Goal: Task Accomplishment & Management: Complete application form

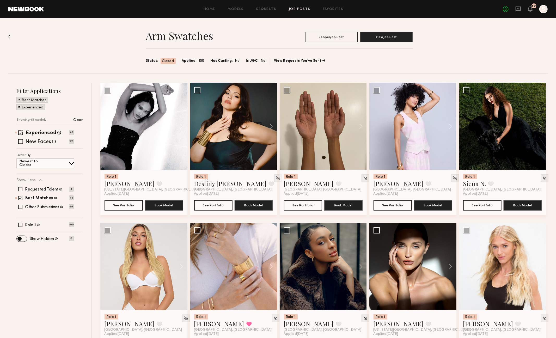
click at [302, 10] on link "Job Posts" at bounding box center [300, 9] width 22 height 3
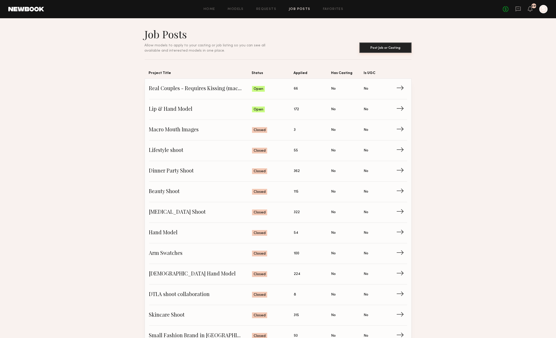
click at [370, 46] on button "Post Job or Casting" at bounding box center [385, 47] width 52 height 10
click at [401, 108] on span "→" at bounding box center [401, 109] width 11 height 8
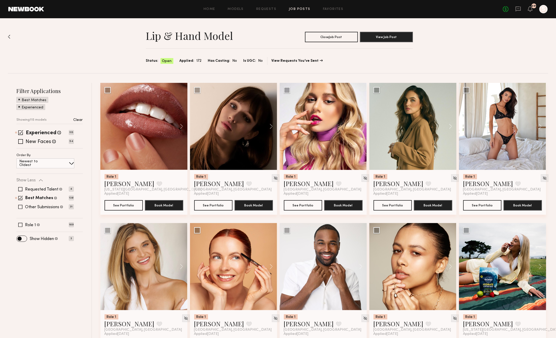
click at [167, 61] on span "Open" at bounding box center [167, 61] width 10 height 5
click at [331, 36] on button "Close Job Post" at bounding box center [331, 37] width 53 height 10
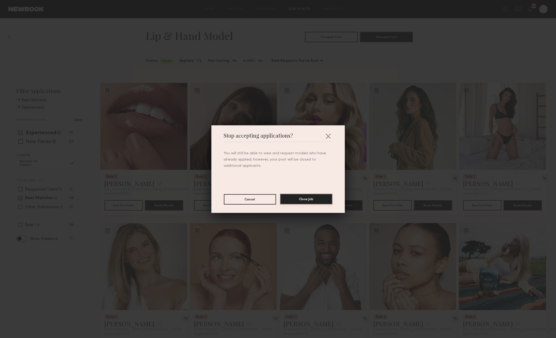
click at [297, 200] on button "Close Job" at bounding box center [306, 199] width 52 height 10
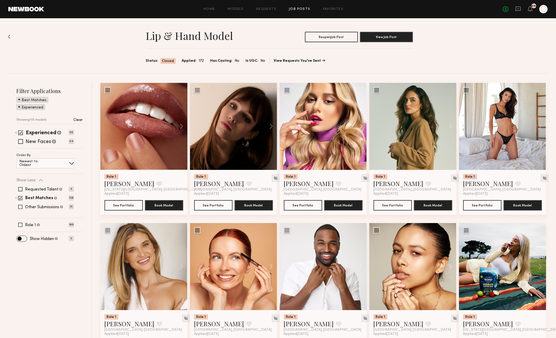
click at [9, 37] on img at bounding box center [9, 37] width 3 height 4
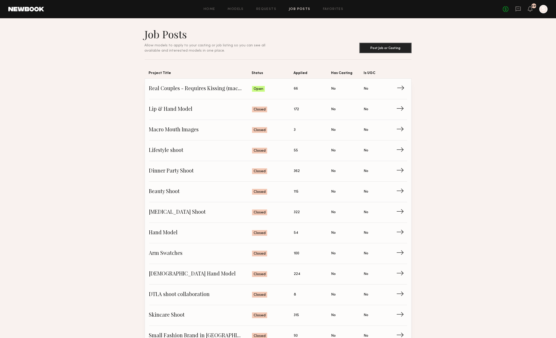
click at [396, 86] on span "→" at bounding box center [401, 89] width 11 height 8
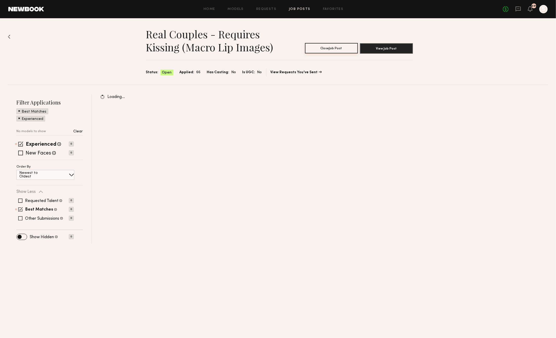
click at [326, 50] on button "Close Job Post" at bounding box center [331, 48] width 53 height 10
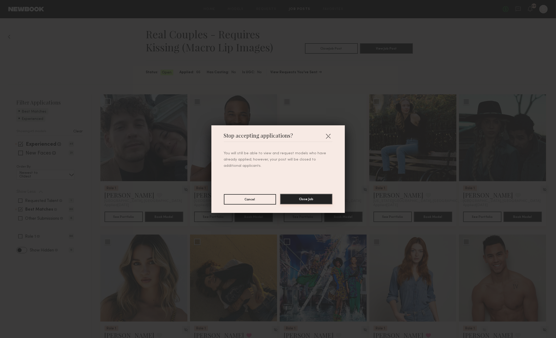
click at [306, 198] on button "Close Job" at bounding box center [306, 199] width 52 height 10
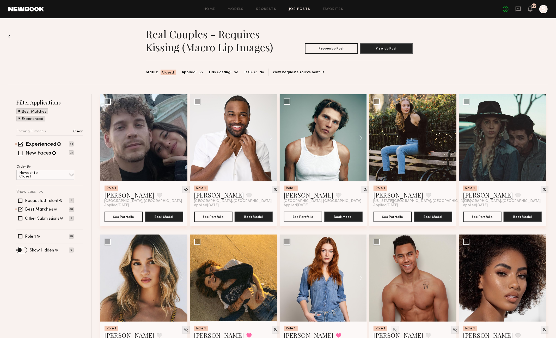
click at [10, 35] on img at bounding box center [9, 37] width 3 height 4
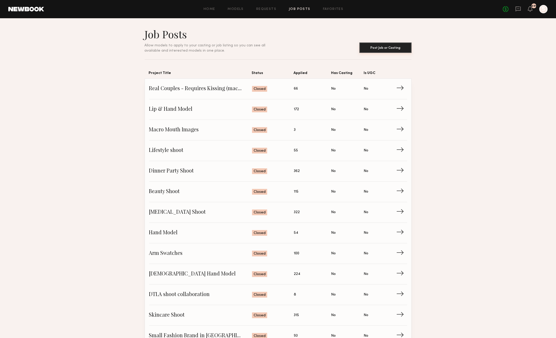
click at [382, 48] on button "Post Job or Casting" at bounding box center [385, 47] width 52 height 10
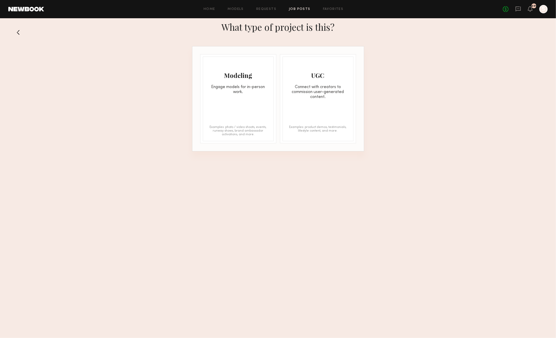
click at [253, 85] on div "Engage models for in-person work." at bounding box center [238, 90] width 70 height 10
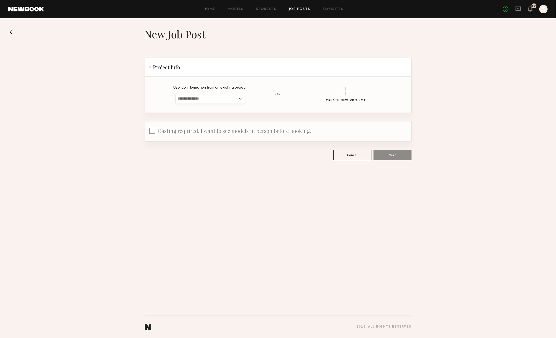
click at [218, 99] on input at bounding box center [210, 98] width 70 height 9
click at [338, 97] on button "Create New Project" at bounding box center [346, 94] width 40 height 15
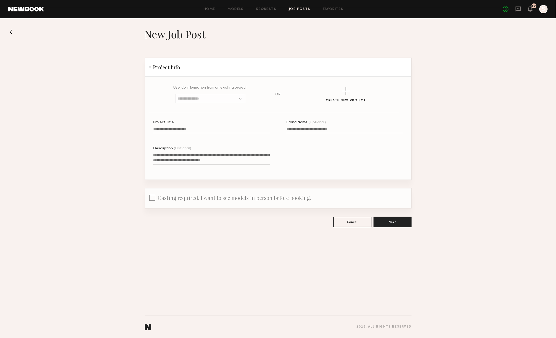
click at [221, 126] on label "Project Title" at bounding box center [211, 130] width 116 height 18
click at [221, 127] on input "Project Title" at bounding box center [211, 130] width 116 height 6
type input "**********"
click at [318, 129] on input "Brand Name (Optional)" at bounding box center [344, 130] width 116 height 6
click at [177, 159] on textarea "Description (Optional)" at bounding box center [211, 158] width 116 height 13
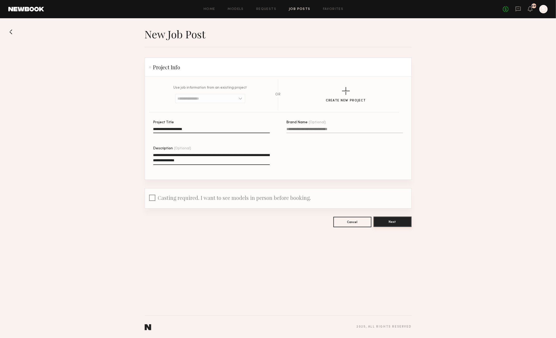
type textarea "**********"
click at [401, 220] on button "Next" at bounding box center [392, 221] width 38 height 10
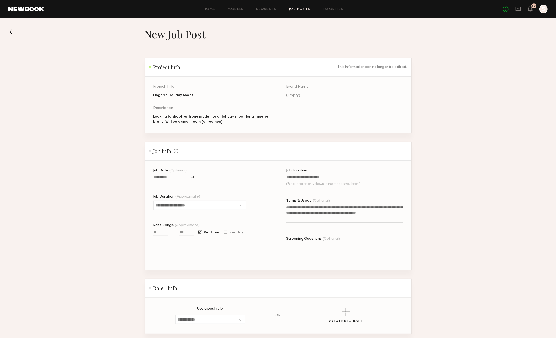
click at [170, 178] on input "Job Date (Optional)" at bounding box center [173, 178] width 41 height 6
click at [214, 183] on div "September 2025 Sun Mon Tue Wed Thu Fri Sat 31 1 2 3 4 5 6 7 8 9 10 11 12 13 14 …" at bounding box center [185, 206] width 64 height 51
click at [213, 185] on button "button" at bounding box center [212, 186] width 3 height 3
click at [185, 200] on button "1" at bounding box center [185, 200] width 8 height 5
click at [170, 203] on input "Job Duration (Approximate)" at bounding box center [199, 205] width 93 height 9
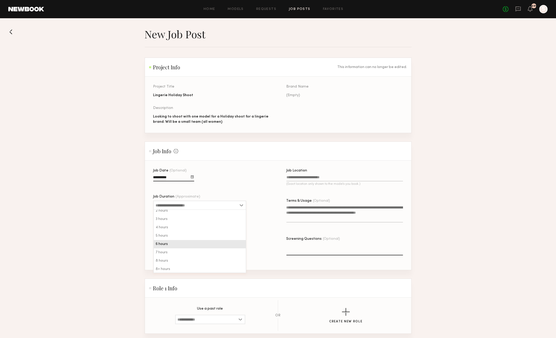
scroll to position [13, 0]
click at [165, 244] on span "6 hours" at bounding box center [162, 243] width 12 height 4
type input "*******"
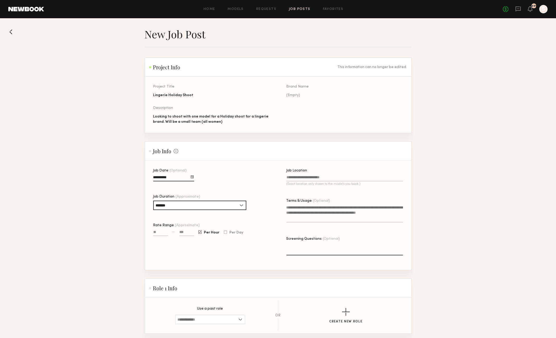
click at [160, 232] on input "Rate Range (Approximate)" at bounding box center [160, 233] width 15 height 6
type input "***"
click at [188, 233] on input at bounding box center [186, 233] width 15 height 6
click at [190, 231] on input "****" at bounding box center [186, 233] width 15 height 6
type input "**"
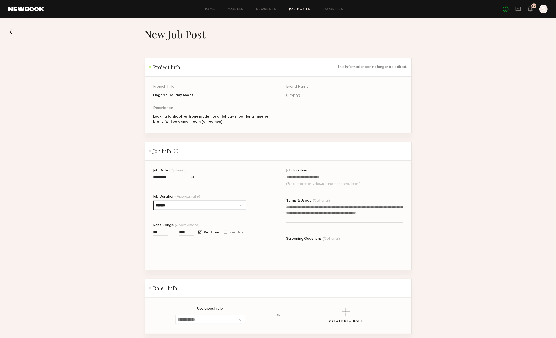
type input "****"
click at [224, 232] on div at bounding box center [225, 232] width 3 height 3
click at [162, 232] on input "***" at bounding box center [160, 233] width 15 height 6
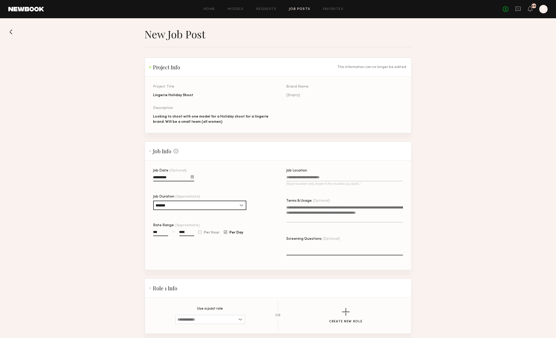
click at [162, 232] on input "***" at bounding box center [160, 233] width 15 height 6
type input "***"
click at [200, 232] on div at bounding box center [199, 232] width 3 height 3
click at [186, 234] on input "**" at bounding box center [186, 233] width 15 height 6
type input "****"
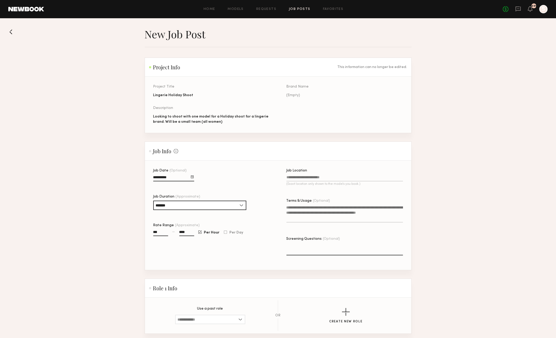
click at [303, 176] on input "Job Location (Exact location only shown to the models you book.)" at bounding box center [344, 178] width 116 height 6
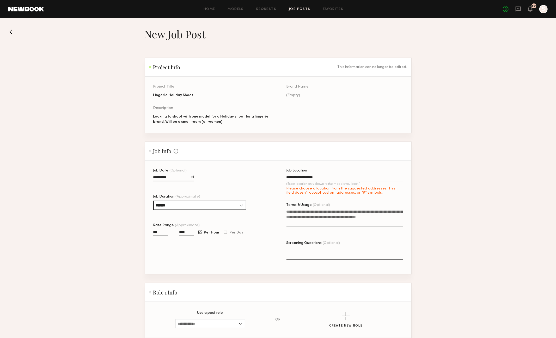
type input "**********"
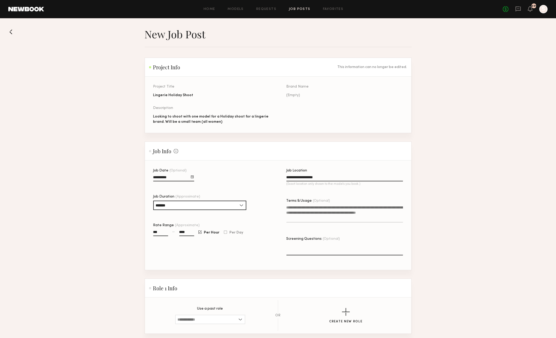
click at [332, 215] on textarea "Terms & Usage (Optional)" at bounding box center [344, 214] width 116 height 18
click at [320, 247] on textarea "Screening Questions (Optional)" at bounding box center [344, 249] width 116 height 13
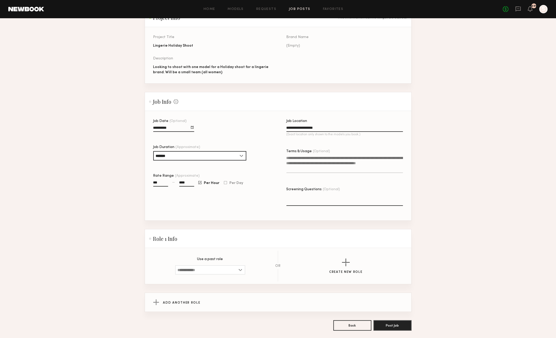
scroll to position [72, 0]
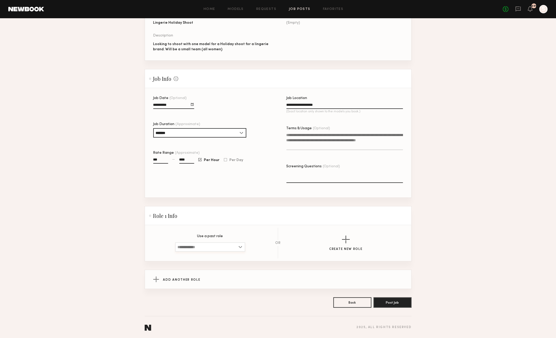
click at [223, 245] on input at bounding box center [210, 246] width 70 height 9
click at [343, 238] on div "button" at bounding box center [346, 239] width 8 height 8
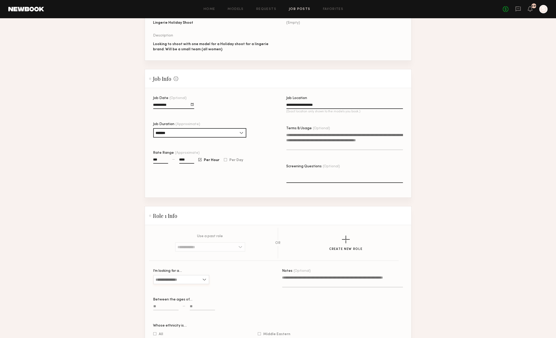
click at [170, 280] on input "I’m looking for a…" at bounding box center [181, 279] width 56 height 9
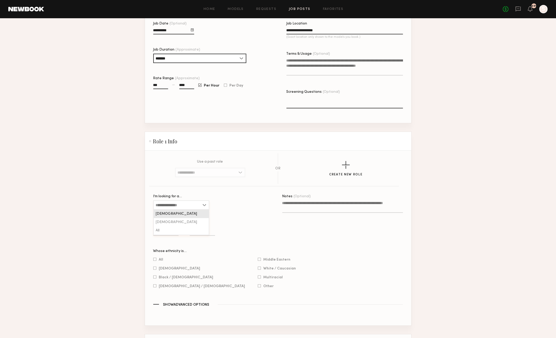
scroll to position [158, 0]
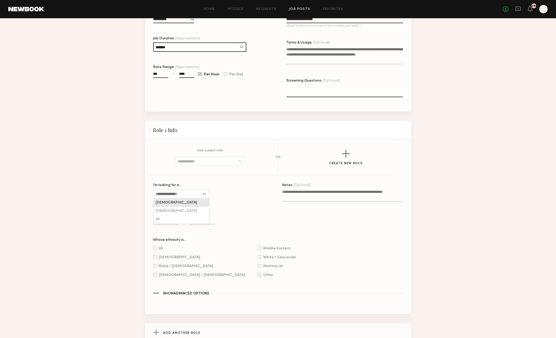
click at [175, 200] on div "Female" at bounding box center [181, 202] width 55 height 8
type input "******"
click at [161, 222] on input at bounding box center [165, 222] width 25 height 6
type input "**"
click at [198, 219] on input at bounding box center [202, 222] width 25 height 6
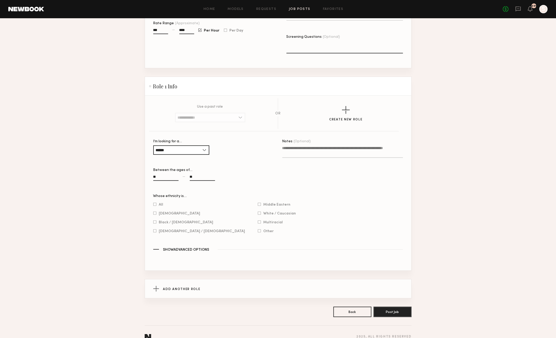
scroll to position [212, 0]
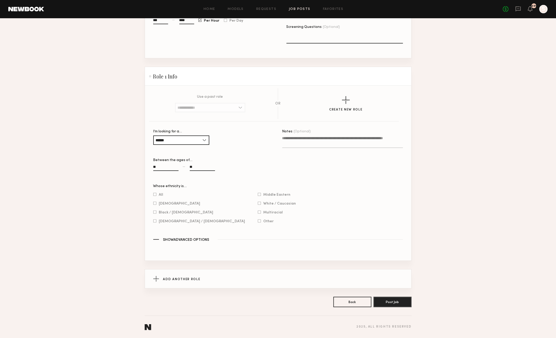
type input "**"
click at [169, 237] on div "Whose ethnicity is… All Asian Black / African American Hispanic / Latino Middle…" at bounding box center [278, 210] width 250 height 53
click at [155, 239] on div "button" at bounding box center [156, 239] width 6 height 1
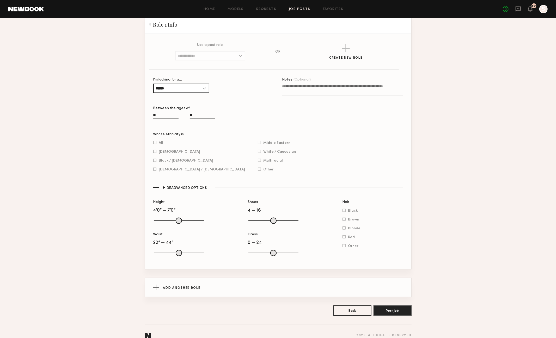
scroll to position [272, 0]
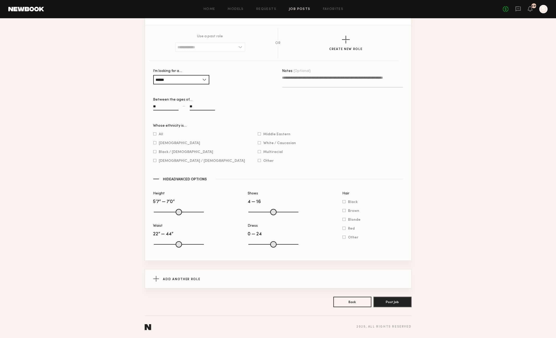
drag, startPoint x: 157, startPoint y: 212, endPoint x: 180, endPoint y: 212, distance: 23.2
type input "**"
click at [180, 212] on input "Height" at bounding box center [179, 212] width 50 height 6
drag, startPoint x: 200, startPoint y: 211, endPoint x: 185, endPoint y: 211, distance: 15.4
type input "**"
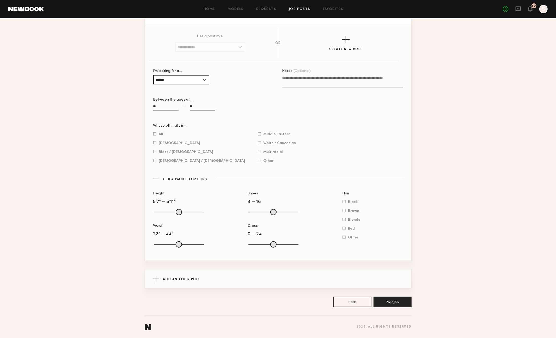
click at [185, 211] on input "range" at bounding box center [179, 212] width 50 height 6
click at [178, 214] on input "Height" at bounding box center [179, 212] width 50 height 6
type input "*"
drag, startPoint x: 251, startPoint y: 246, endPoint x: 246, endPoint y: 245, distance: 5.0
click at [248, 245] on input "Dress" at bounding box center [273, 244] width 50 height 6
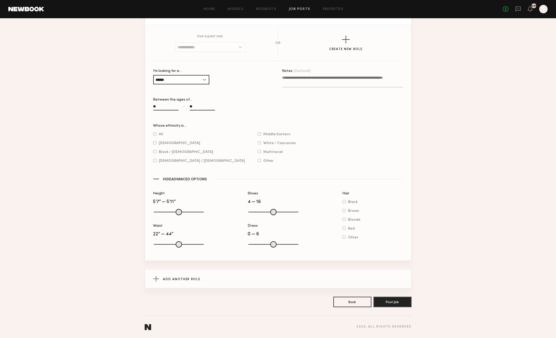
drag, startPoint x: 295, startPoint y: 245, endPoint x: 263, endPoint y: 246, distance: 32.1
type input "*"
click at [263, 246] on input "range" at bounding box center [273, 244] width 50 height 6
drag, startPoint x: 250, startPoint y: 212, endPoint x: 257, endPoint y: 213, distance: 7.1
type input "***"
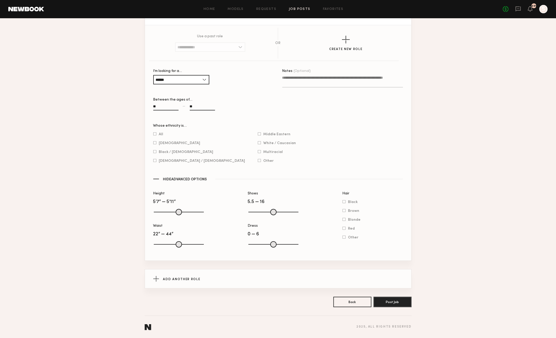
click at [257, 213] on input "Shoes" at bounding box center [273, 212] width 50 height 6
drag, startPoint x: 296, startPoint y: 212, endPoint x: 272, endPoint y: 211, distance: 24.5
type input "***"
click at [272, 211] on input "range" at bounding box center [273, 212] width 50 height 6
drag, startPoint x: 202, startPoint y: 245, endPoint x: 181, endPoint y: 244, distance: 20.6
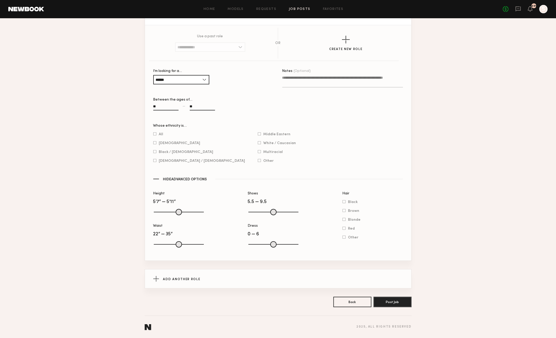
click at [182, 244] on input "range" at bounding box center [179, 244] width 50 height 6
click at [181, 244] on input "range" at bounding box center [179, 244] width 50 height 6
drag, startPoint x: 179, startPoint y: 245, endPoint x: 176, endPoint y: 245, distance: 3.7
type input "**"
click at [176, 245] on input "range" at bounding box center [179, 244] width 50 height 6
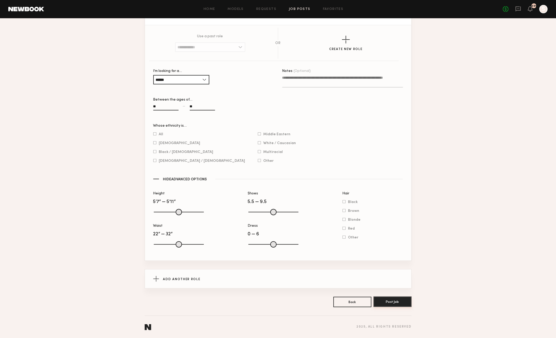
click at [387, 305] on button "Post Job" at bounding box center [392, 301] width 38 height 10
click at [154, 132] on div at bounding box center [154, 133] width 3 height 3
click at [399, 302] on button "Post Job" at bounding box center [392, 301] width 38 height 10
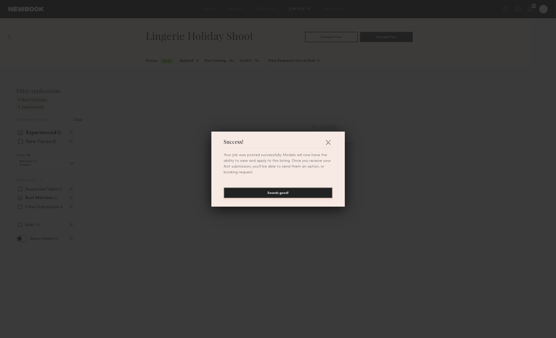
click at [274, 192] on button "Sounds good!" at bounding box center [278, 193] width 108 height 10
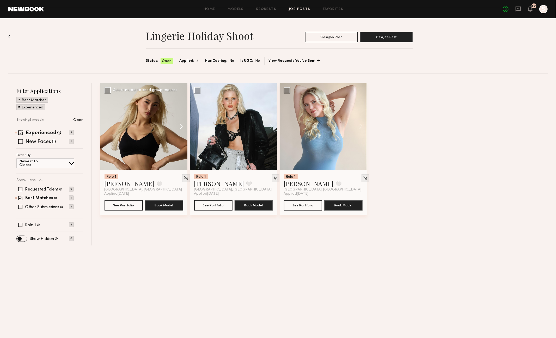
click at [181, 127] on button at bounding box center [179, 126] width 17 height 87
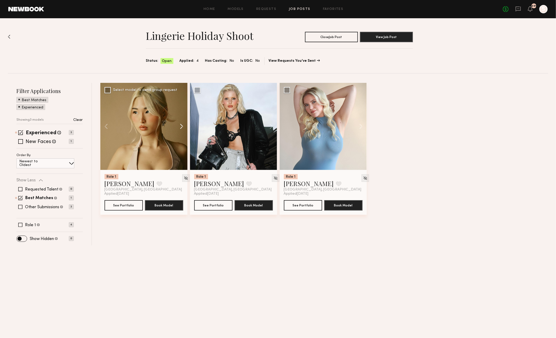
click at [181, 127] on button at bounding box center [179, 126] width 17 height 87
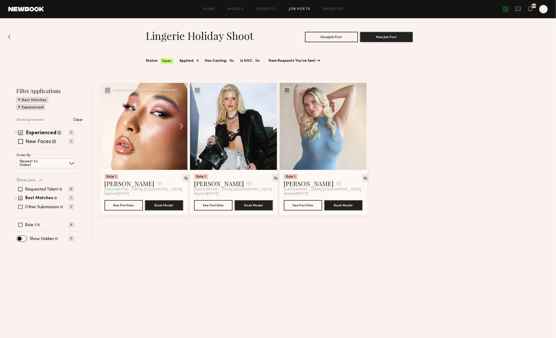
click at [181, 127] on button at bounding box center [179, 126] width 17 height 87
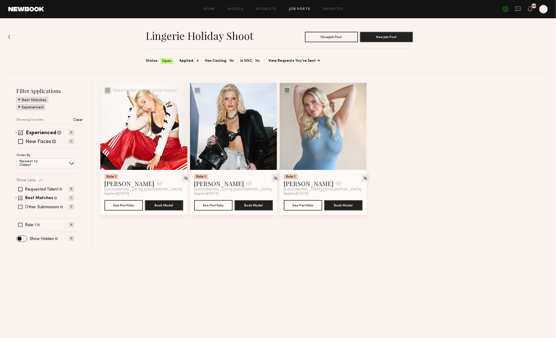
click at [181, 127] on button at bounding box center [179, 126] width 17 height 87
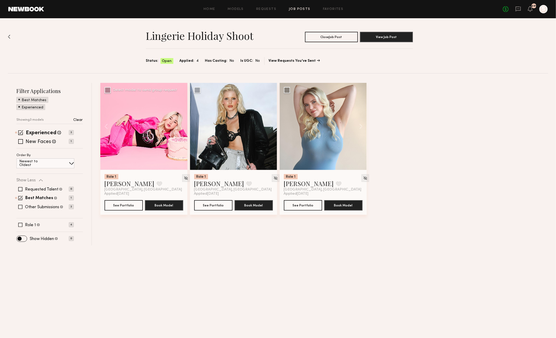
click at [181, 127] on div at bounding box center [143, 126] width 87 height 87
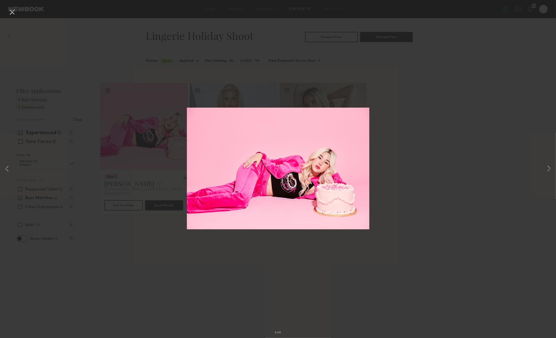
click at [12, 14] on button at bounding box center [12, 12] width 8 height 9
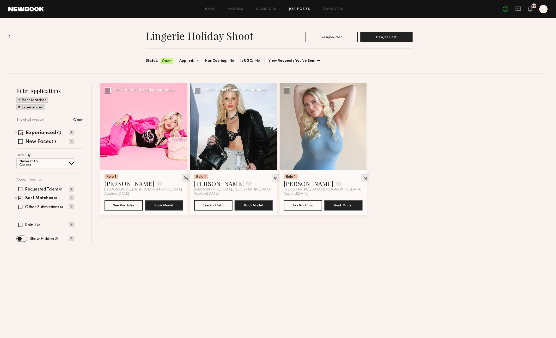
click at [270, 125] on button at bounding box center [268, 126] width 17 height 87
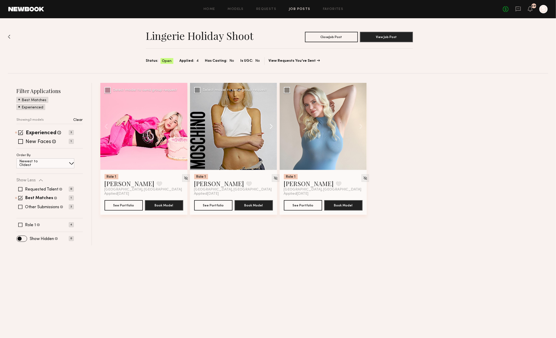
click at [270, 125] on button at bounding box center [268, 126] width 17 height 87
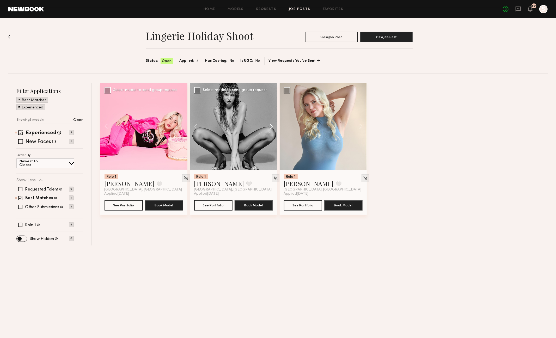
click at [270, 127] on button at bounding box center [268, 126] width 17 height 87
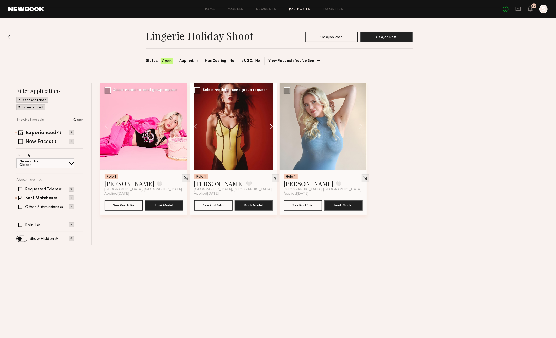
click at [270, 127] on button at bounding box center [268, 126] width 17 height 87
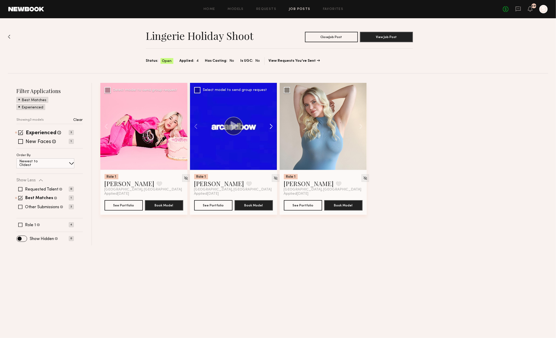
click at [270, 127] on button at bounding box center [268, 126] width 17 height 87
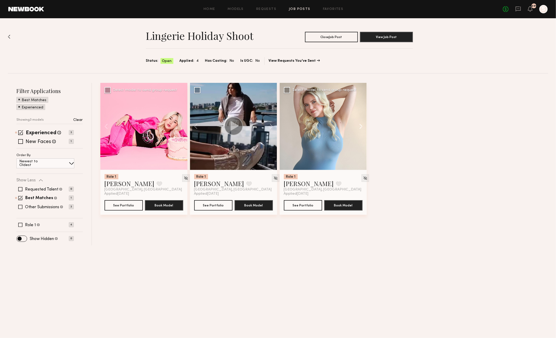
click at [363, 128] on button at bounding box center [358, 126] width 17 height 87
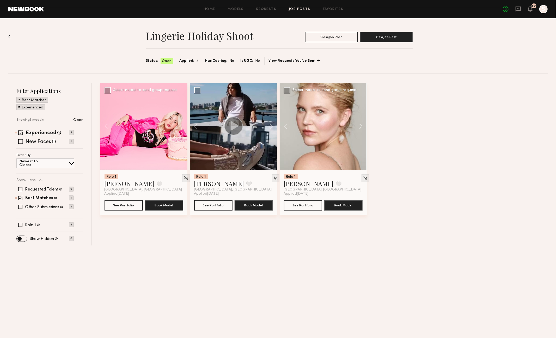
click at [363, 128] on button at bounding box center [358, 126] width 17 height 87
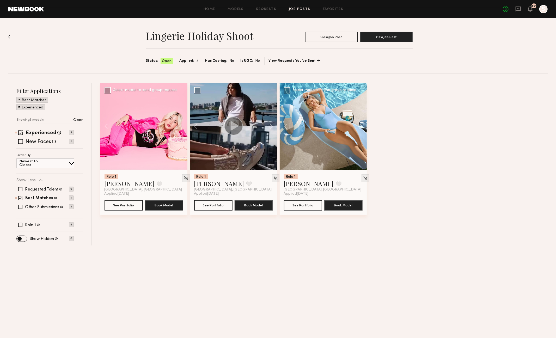
click at [363, 128] on button at bounding box center [358, 126] width 17 height 87
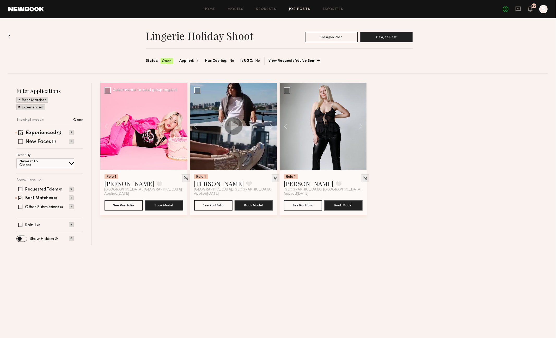
click at [18, 141] on span at bounding box center [20, 141] width 5 height 5
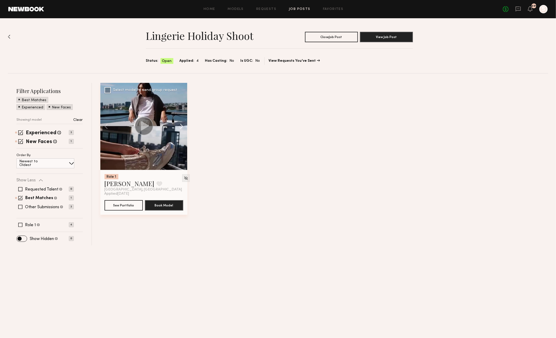
click at [180, 126] on button at bounding box center [179, 126] width 17 height 87
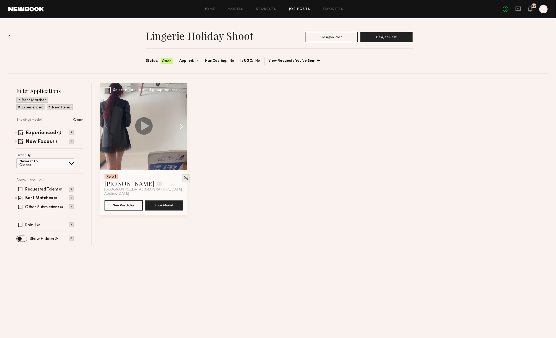
click at [180, 126] on button at bounding box center [179, 126] width 17 height 87
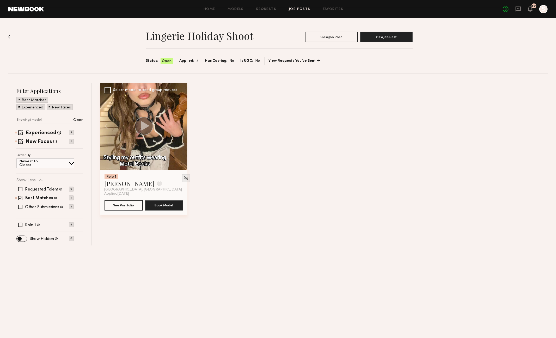
click at [180, 126] on div at bounding box center [143, 126] width 87 height 87
